Goal: Information Seeking & Learning: Learn about a topic

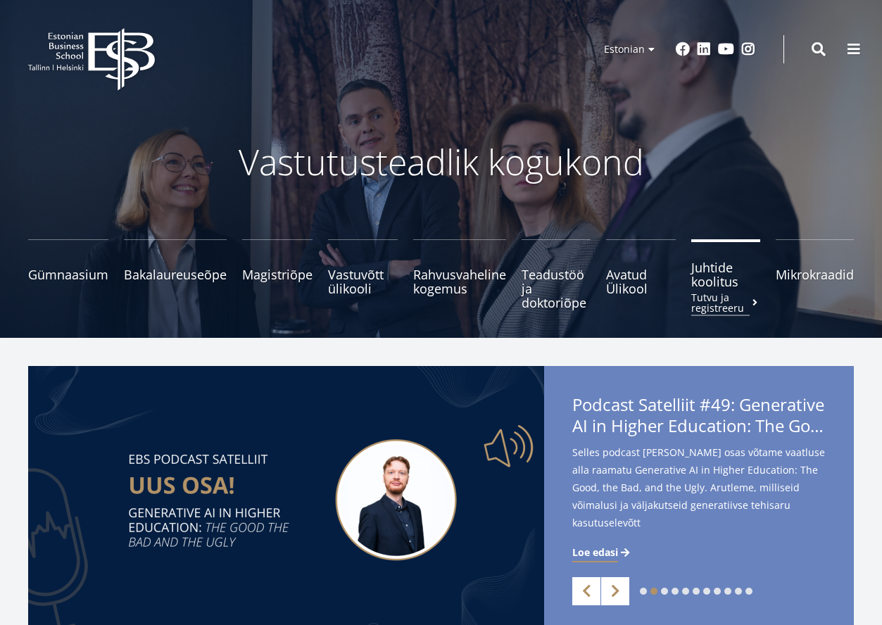
click at [722, 276] on span "Juhtide koolitus Tutvu ja registreeru" at bounding box center [726, 274] width 70 height 28
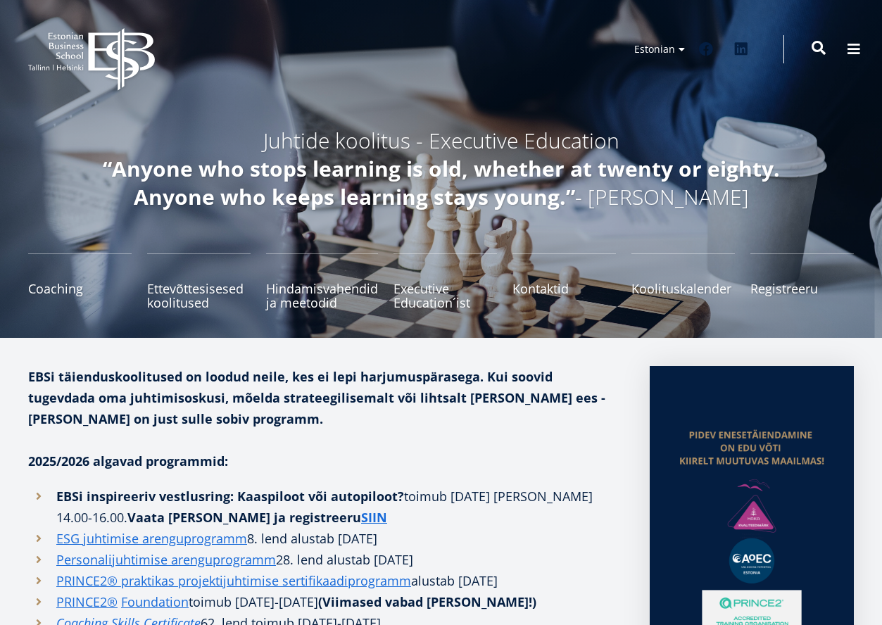
click at [825, 53] on span at bounding box center [819, 48] width 14 height 14
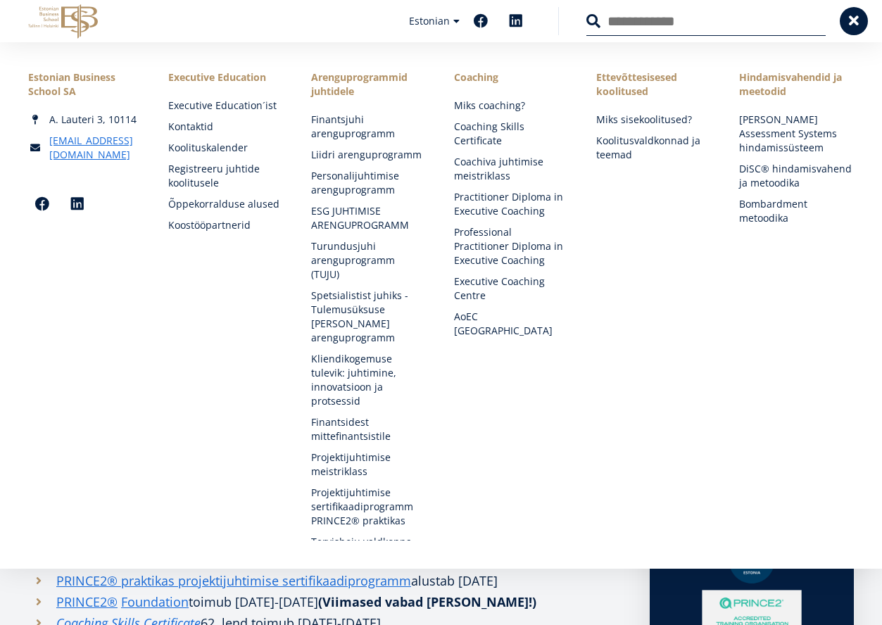
click at [662, 32] on input "Otsing" at bounding box center [705, 21] width 239 height 30
type input "*******"
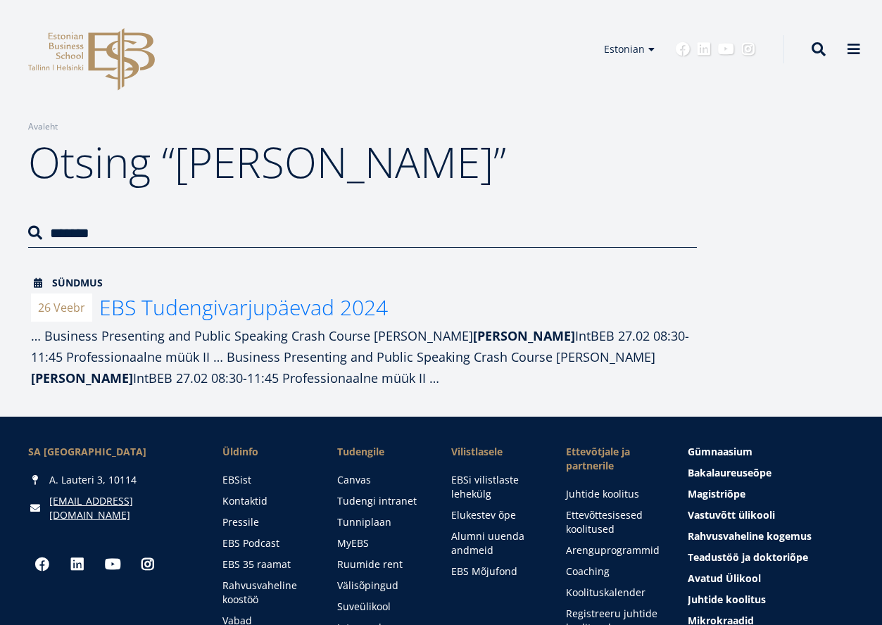
click at [198, 312] on span "EBS Tudengivarjupäevad 2024" at bounding box center [243, 307] width 289 height 29
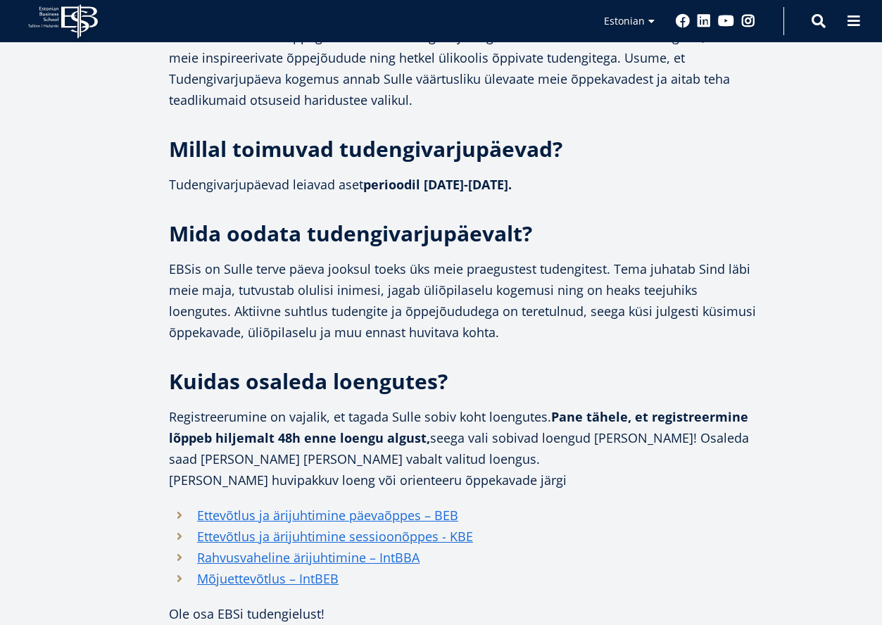
scroll to position [833, 0]
click at [281, 517] on link "Ettevõtlus ja ärijuhtimine päevaõppes – BEB" at bounding box center [327, 515] width 261 height 21
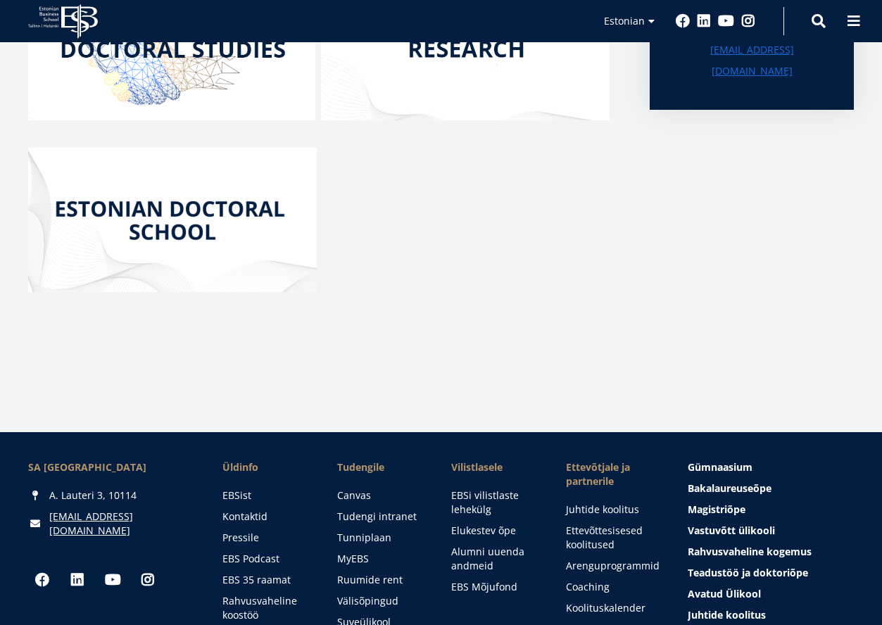
scroll to position [241, 0]
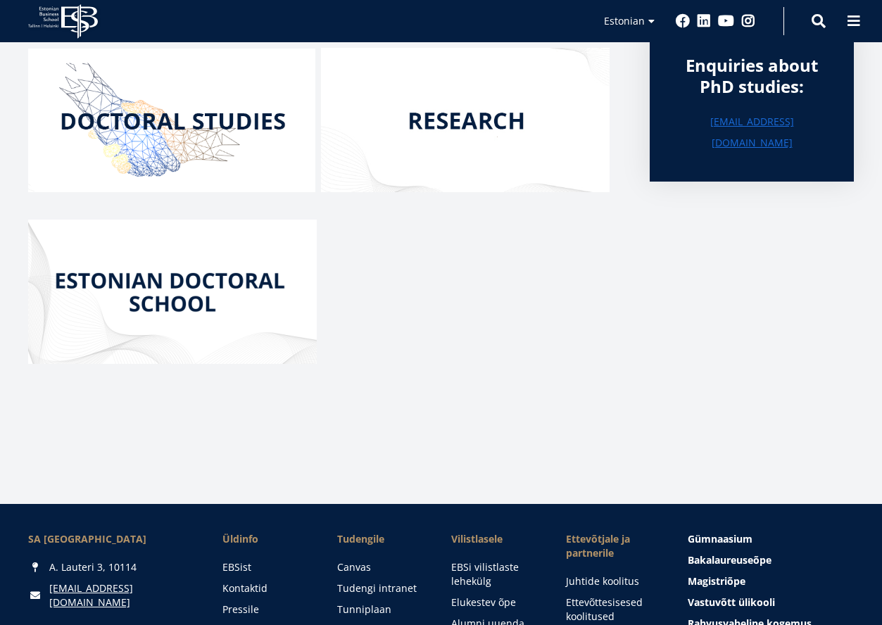
click at [197, 120] on img at bounding box center [171, 121] width 287 height 144
click at [199, 286] on img at bounding box center [172, 292] width 289 height 144
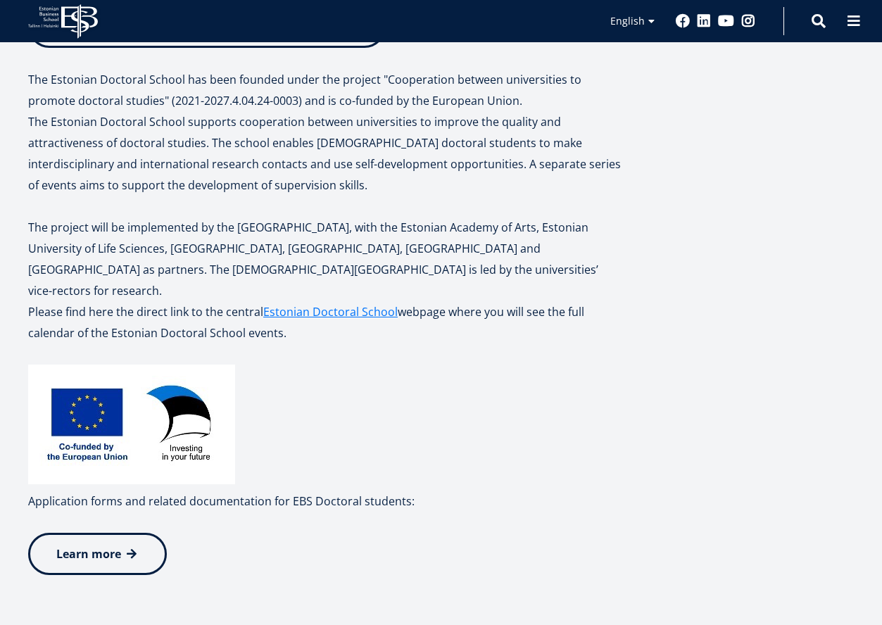
scroll to position [497, 0]
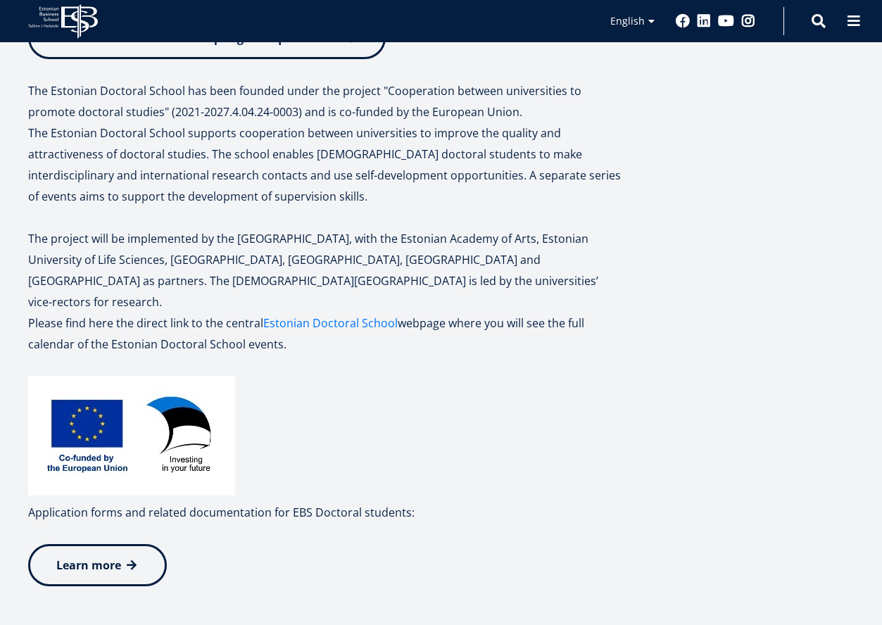
click at [315, 319] on link "Estonian Doctoral School" at bounding box center [330, 323] width 134 height 21
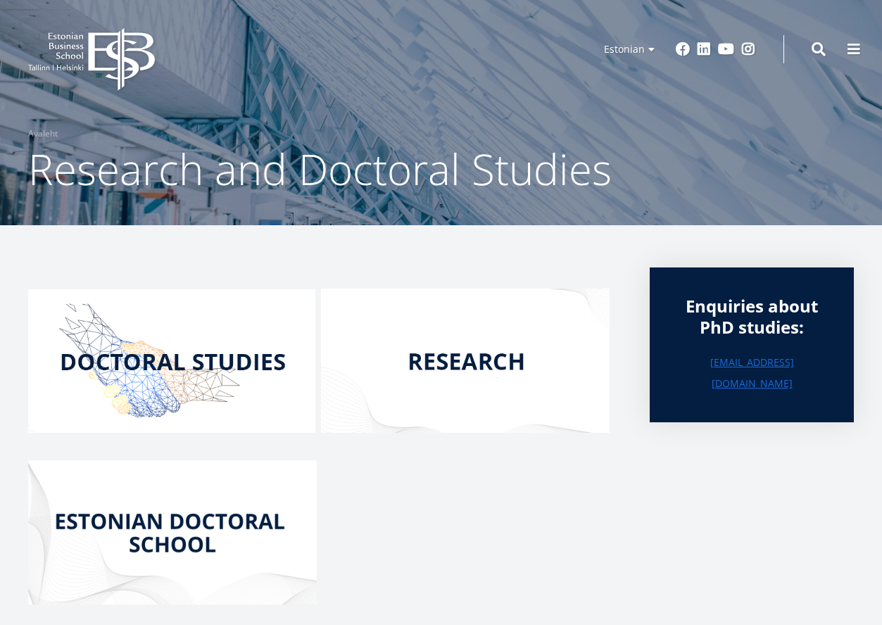
click at [479, 358] on img at bounding box center [465, 361] width 289 height 144
